Goal: Task Accomplishment & Management: Complete application form

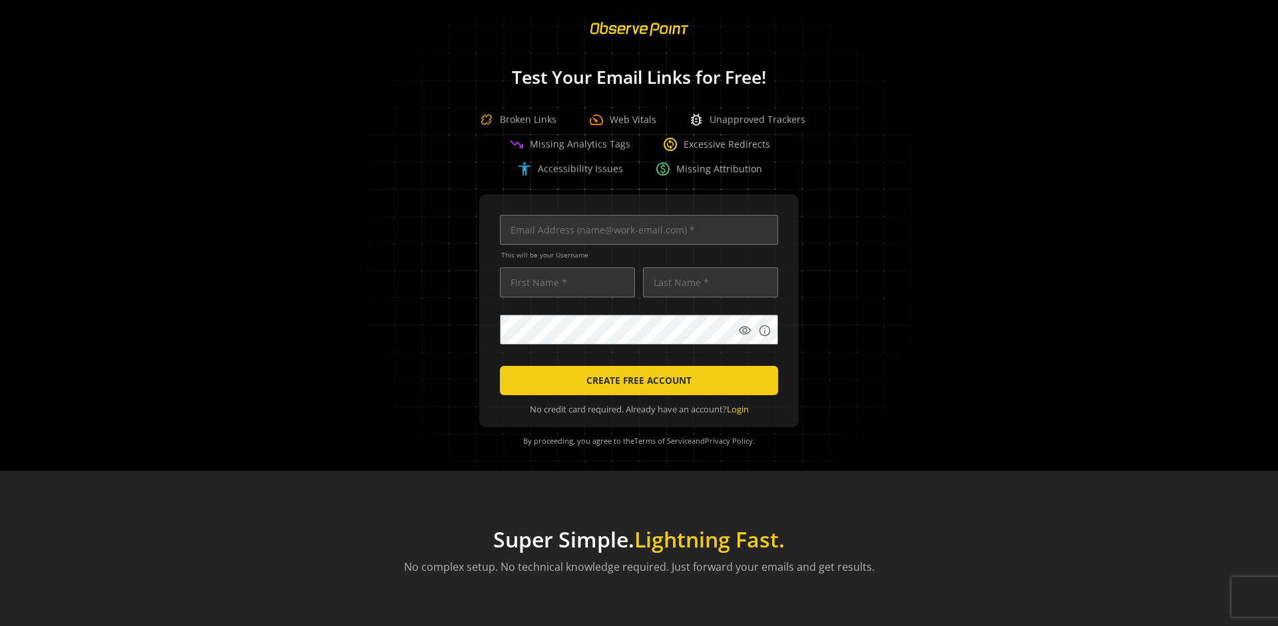
scroll to position [0, 4307]
click at [636, 230] on input "text" at bounding box center [639, 230] width 278 height 30
type input "[EMAIL_ADDRESS][DOMAIN_NAME]"
click at [564, 282] on input "text" at bounding box center [567, 283] width 135 height 30
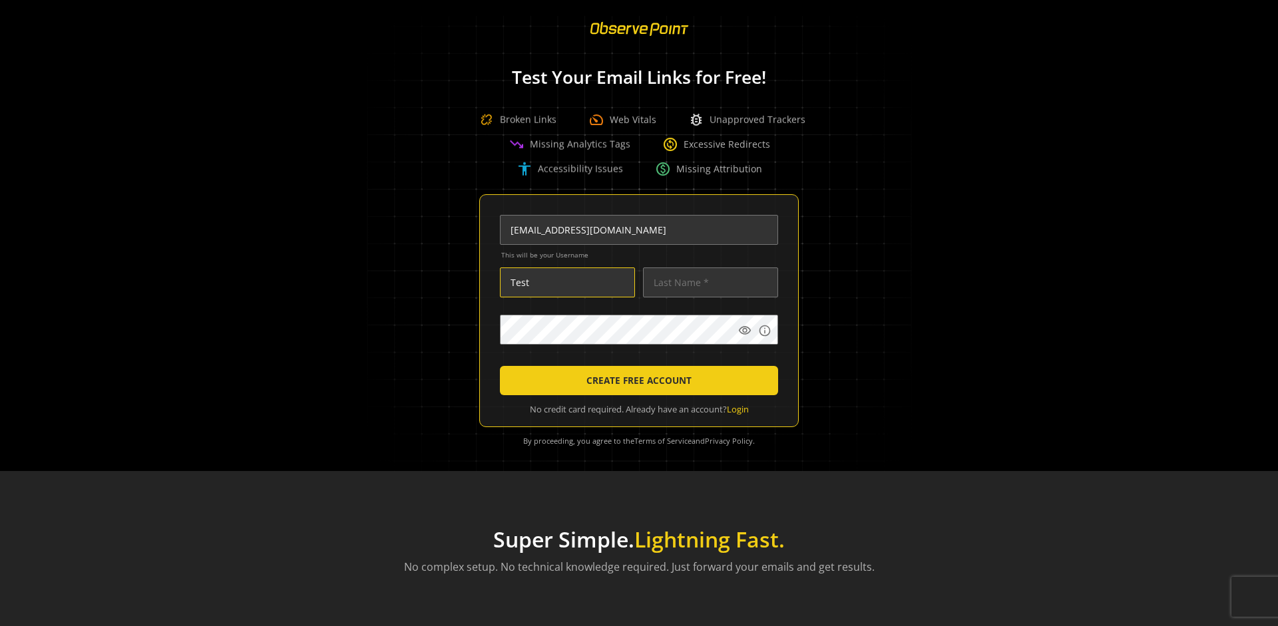
scroll to position [0, 0]
type input "Test"
click at [707, 282] on input "text" at bounding box center [710, 283] width 135 height 30
type input "Test"
